Goal: Task Accomplishment & Management: Manage account settings

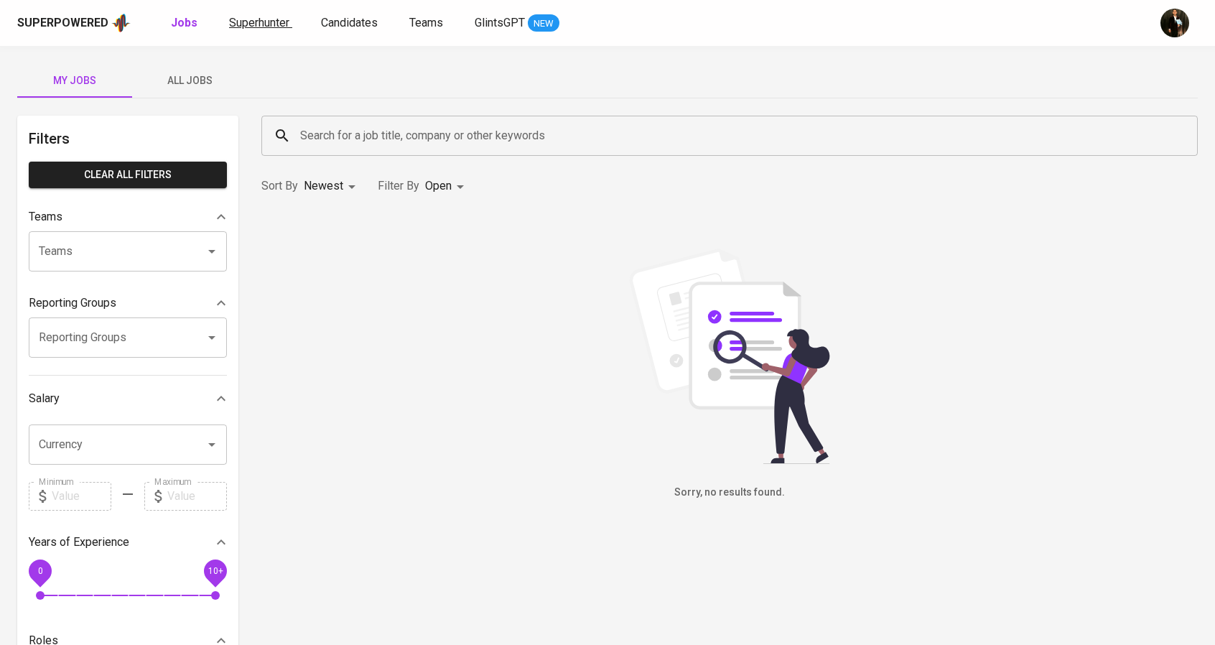
click at [269, 20] on span "Superhunter" at bounding box center [259, 23] width 60 height 14
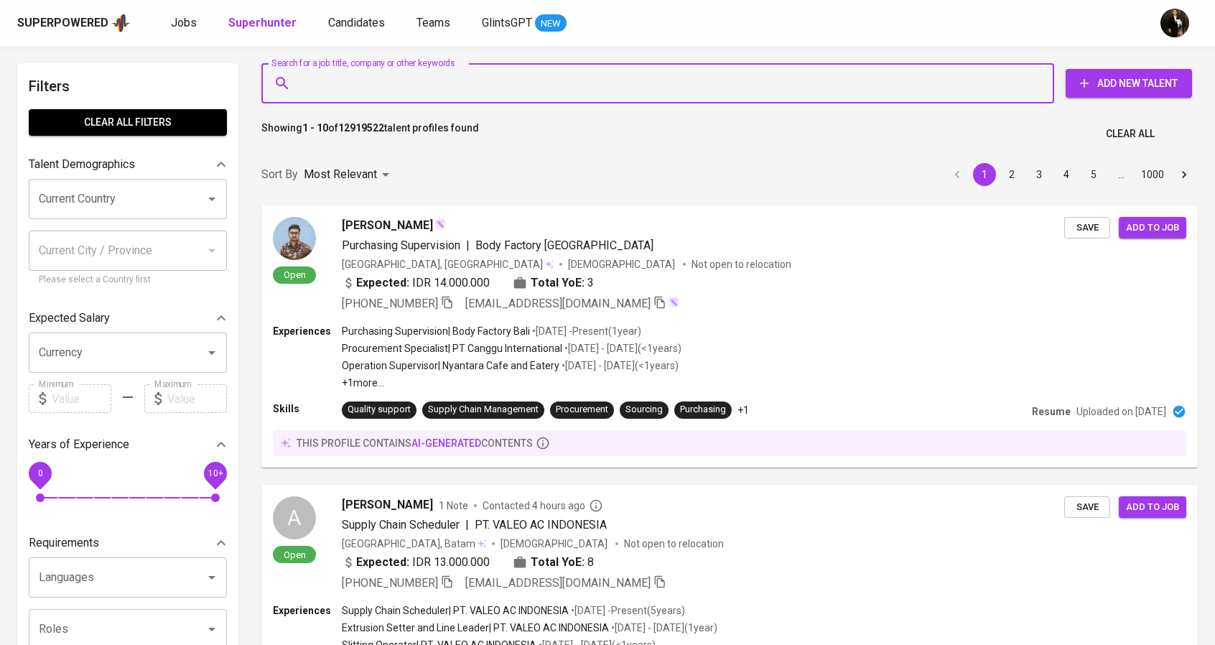
paste input "[EMAIL_ADDRESS][DOMAIN_NAME]"
type input "[EMAIL_ADDRESS][DOMAIN_NAME]"
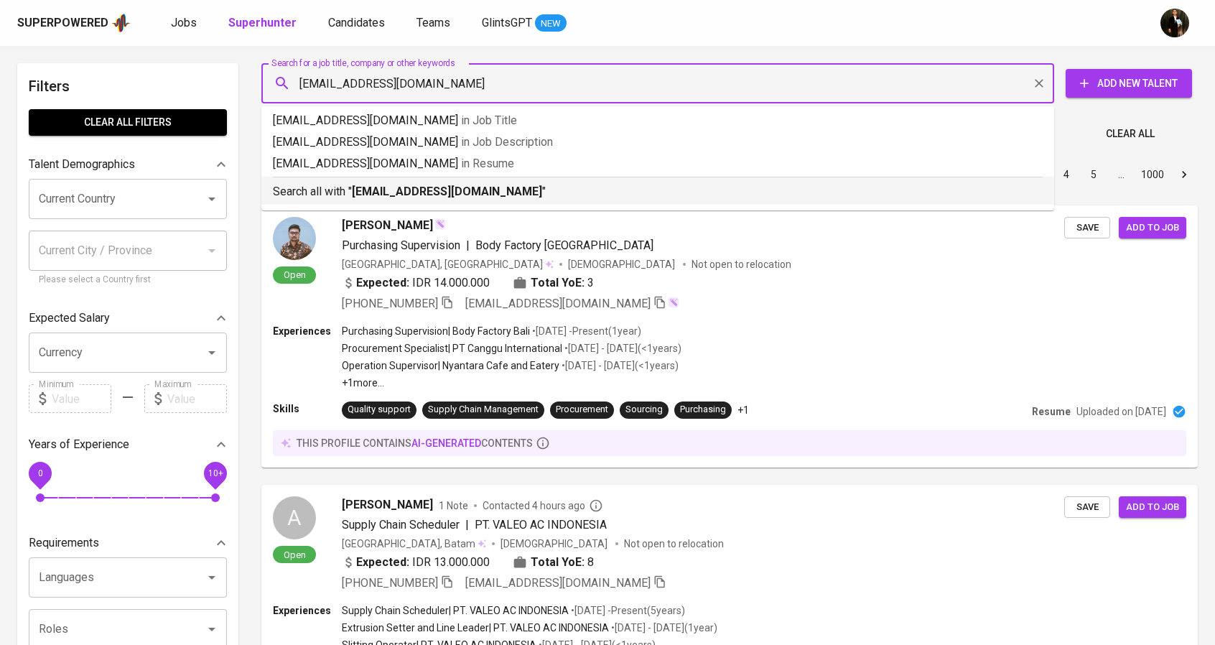
click at [416, 195] on b "[EMAIL_ADDRESS][DOMAIN_NAME]" at bounding box center [447, 192] width 190 height 14
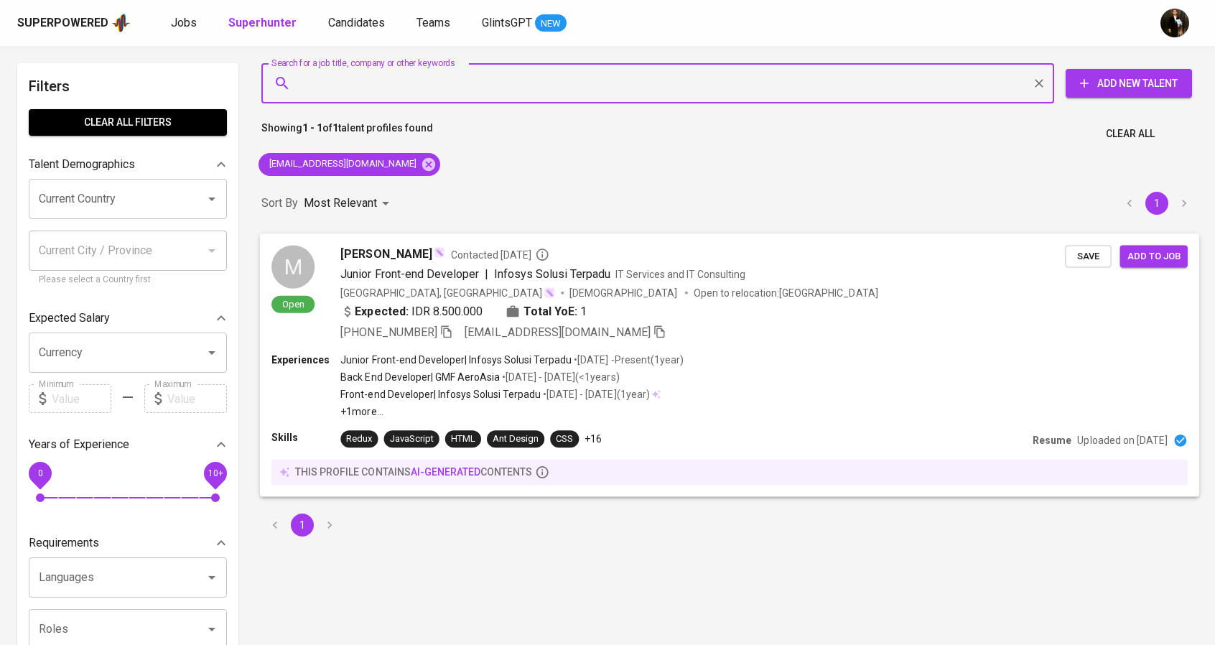
click at [867, 359] on div "Experiences Junior Front-end Developer | Infosys Solusi Terpadu • [DATE] - Pres…" at bounding box center [729, 385] width 916 height 66
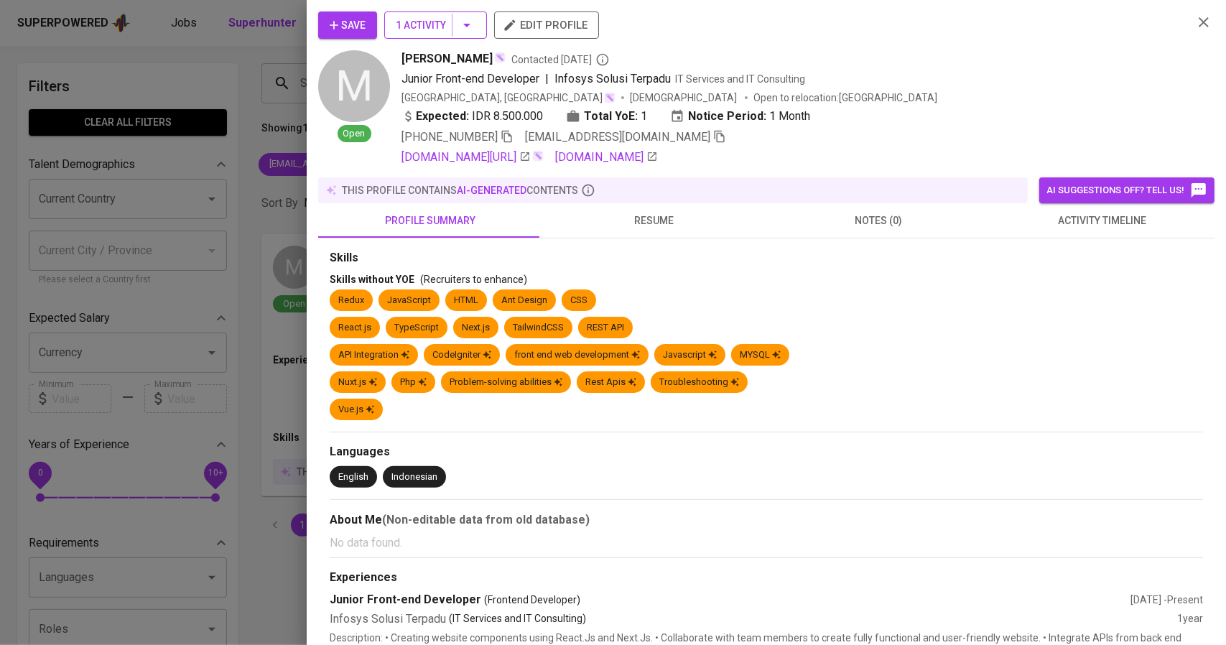
click at [467, 26] on icon "button" at bounding box center [466, 26] width 7 height 4
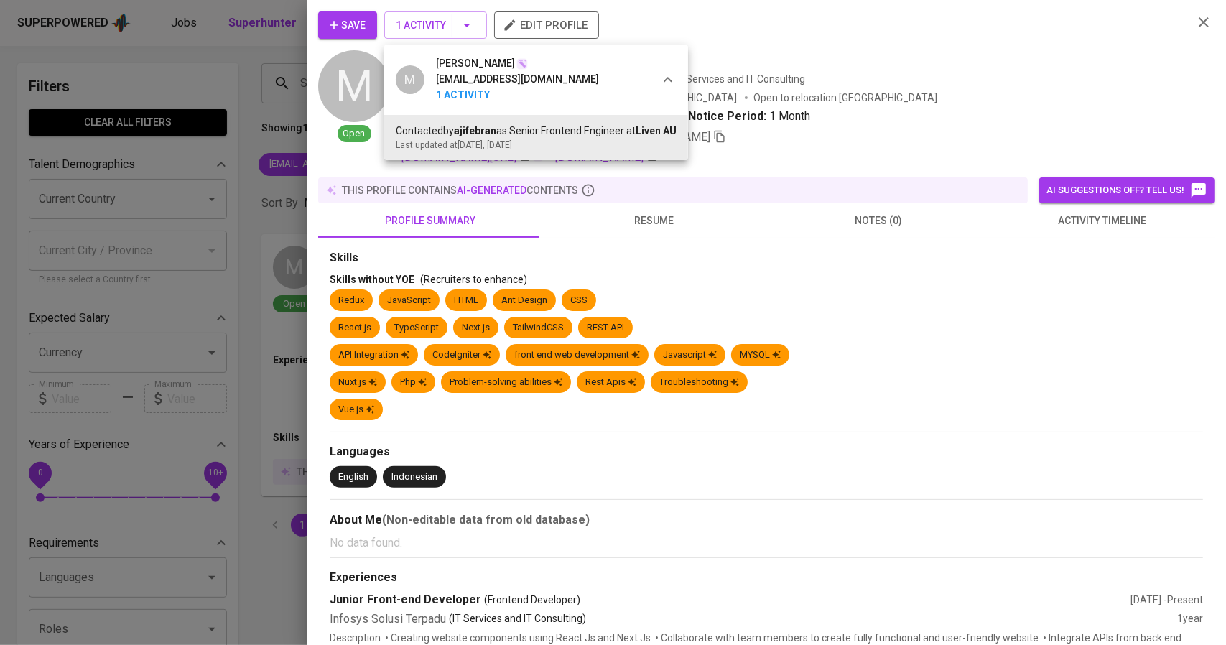
click at [1035, 72] on div at bounding box center [613, 322] width 1226 height 645
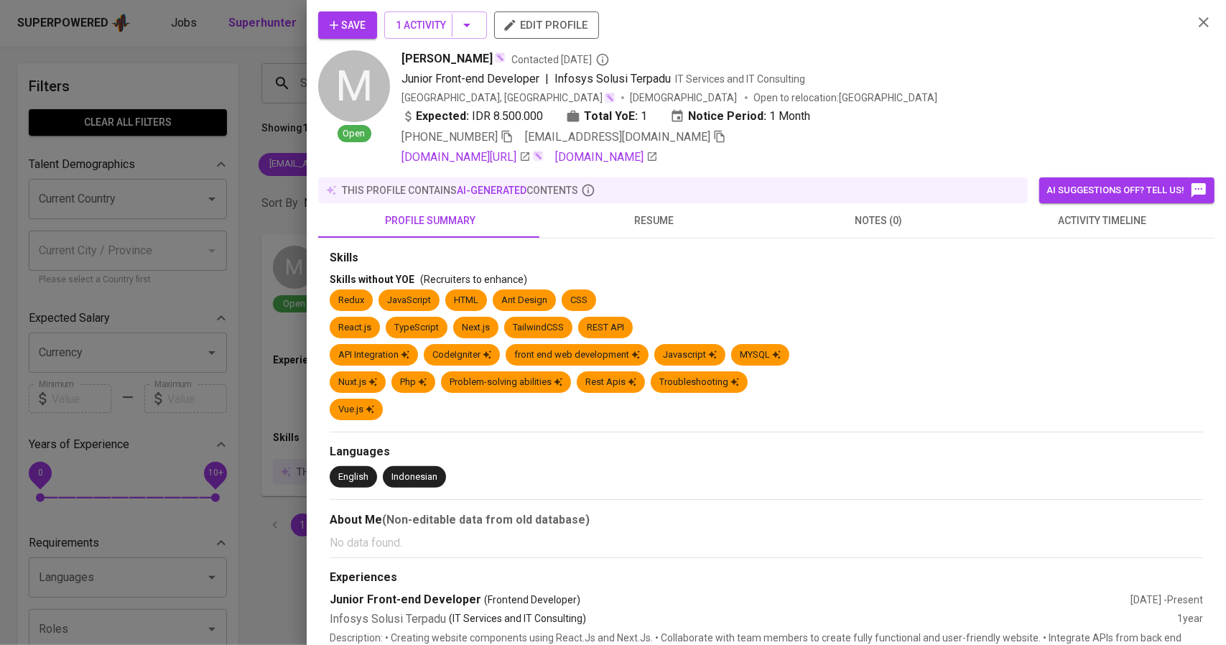
click at [359, 34] on span "Save" at bounding box center [348, 26] width 36 height 18
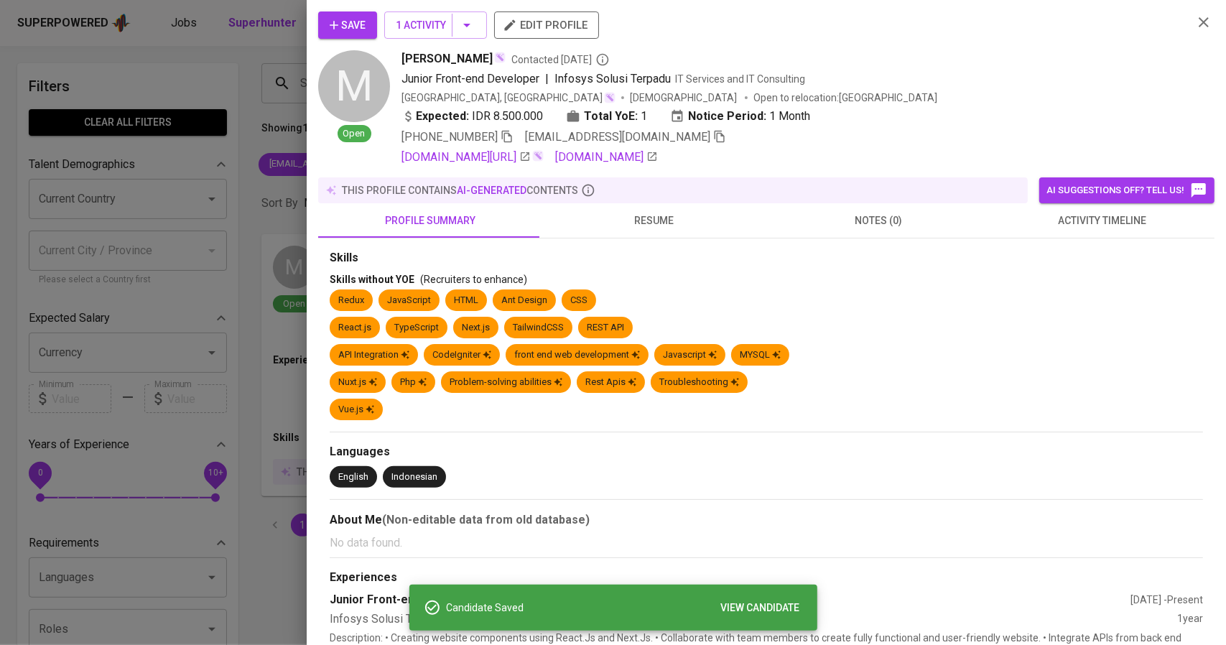
click at [259, 186] on div at bounding box center [613, 322] width 1226 height 645
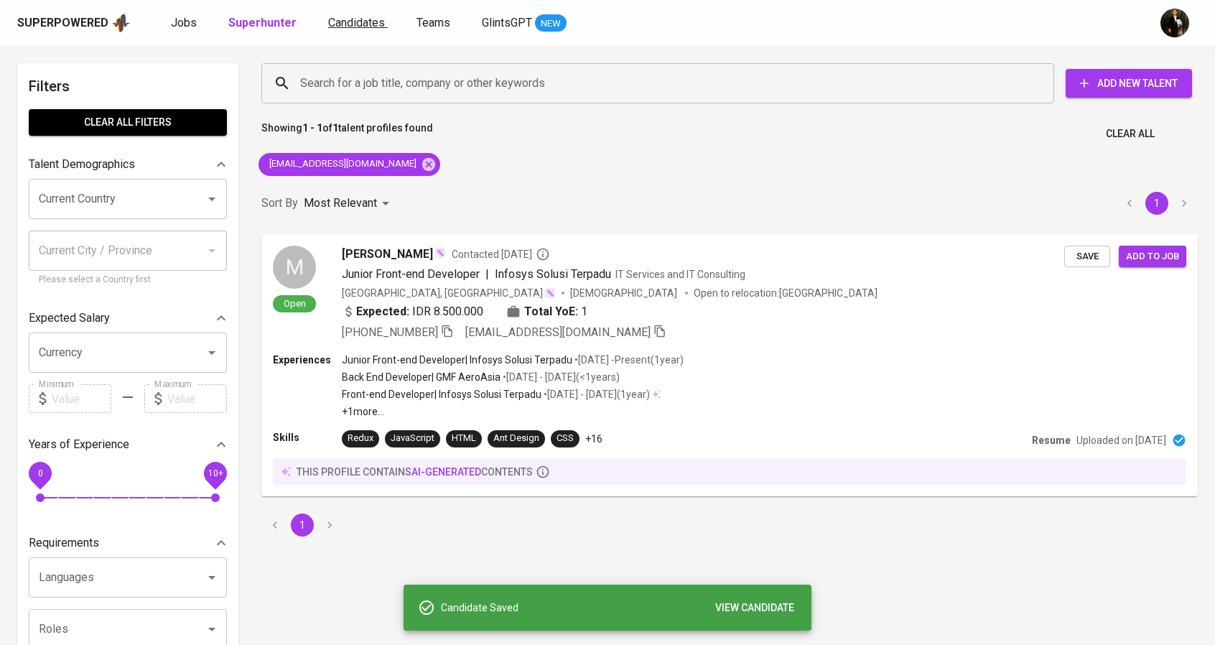
click at [343, 24] on span "Candidates" at bounding box center [356, 23] width 57 height 14
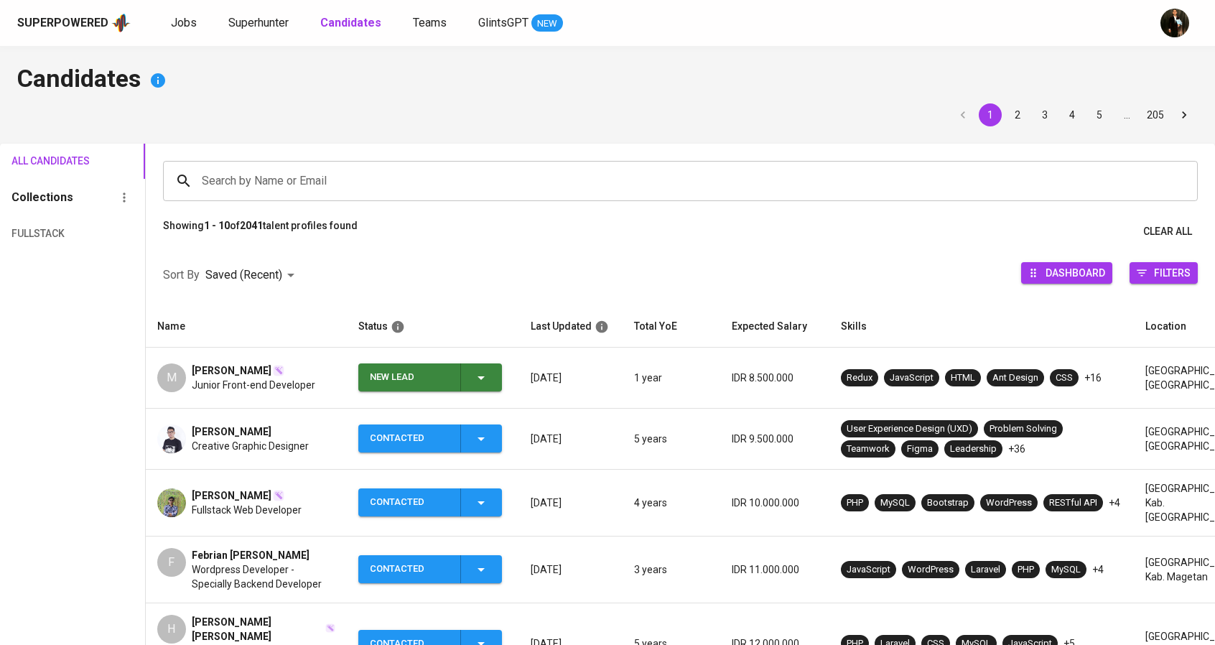
click at [386, 376] on div "New Lead" at bounding box center [409, 377] width 79 height 28
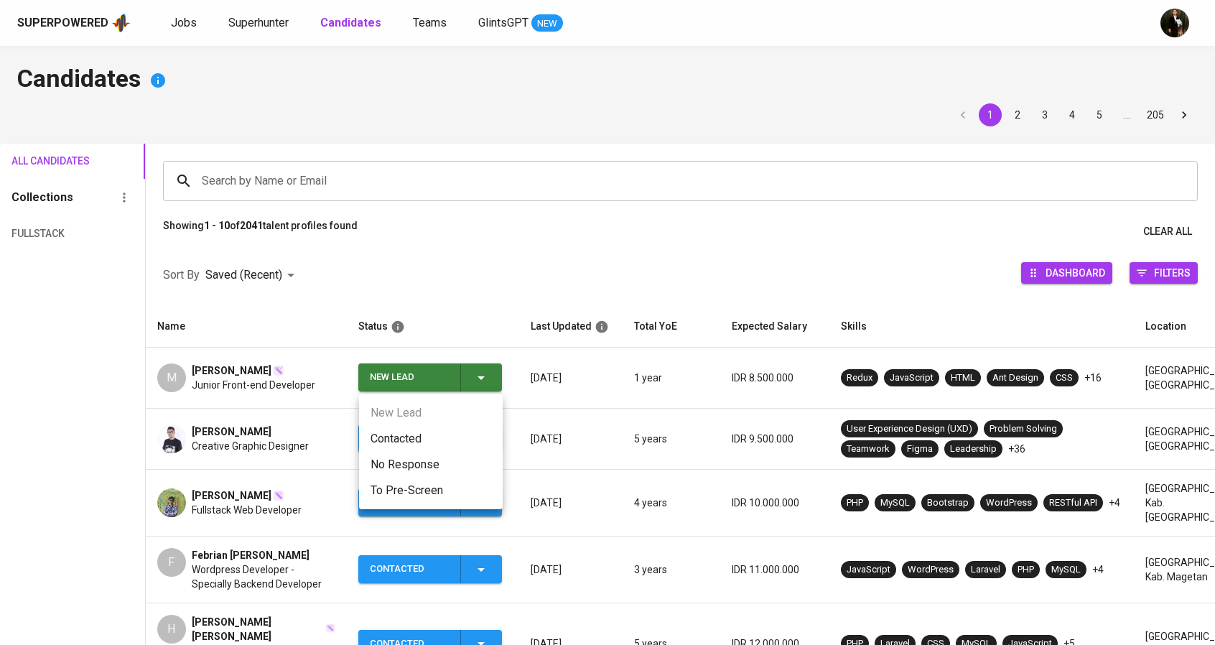
click at [393, 439] on li "Contacted" at bounding box center [431, 439] width 144 height 26
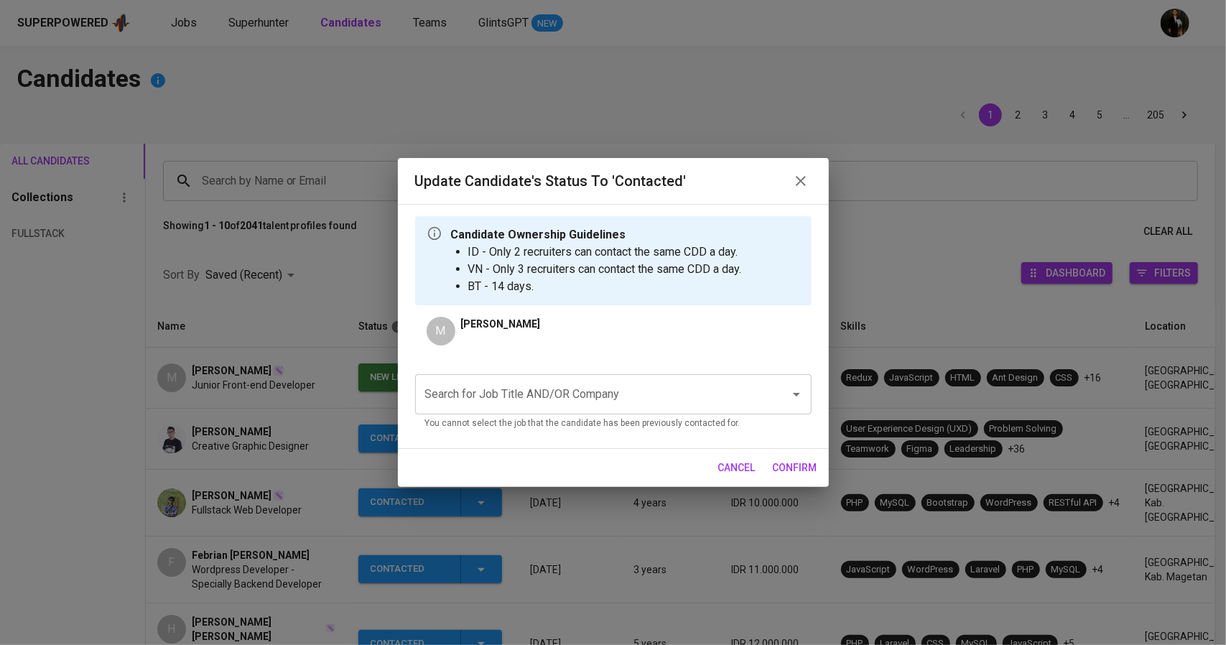
click at [518, 406] on input "Search for Job Title AND/OR Company" at bounding box center [592, 394] width 343 height 27
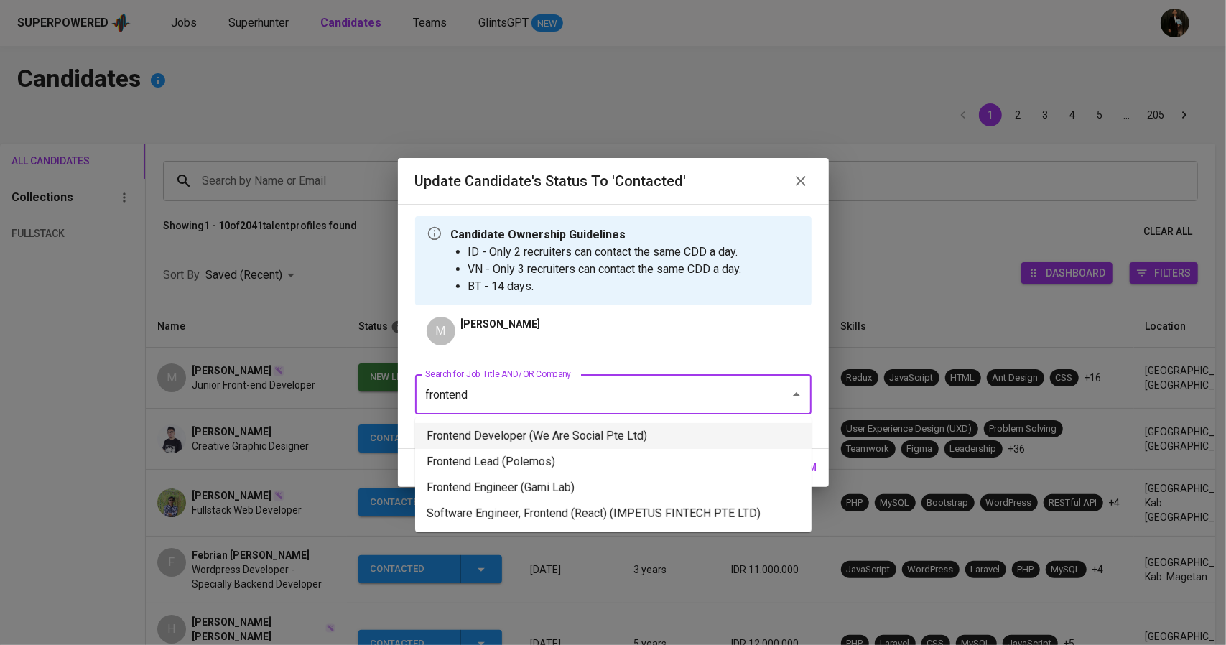
click at [543, 430] on li "Frontend Developer (We Are Social Pte Ltd)" at bounding box center [613, 436] width 396 height 26
type input "frontend"
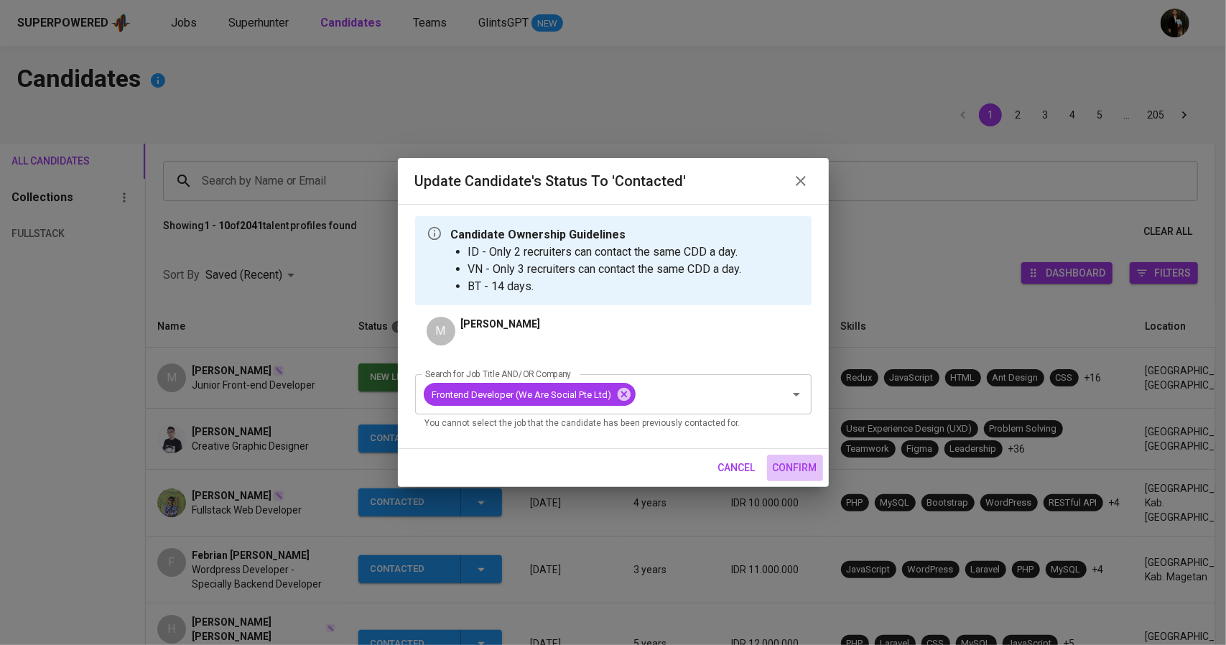
click at [788, 468] on span "confirm" at bounding box center [795, 468] width 45 height 18
